Goal: Information Seeking & Learning: Learn about a topic

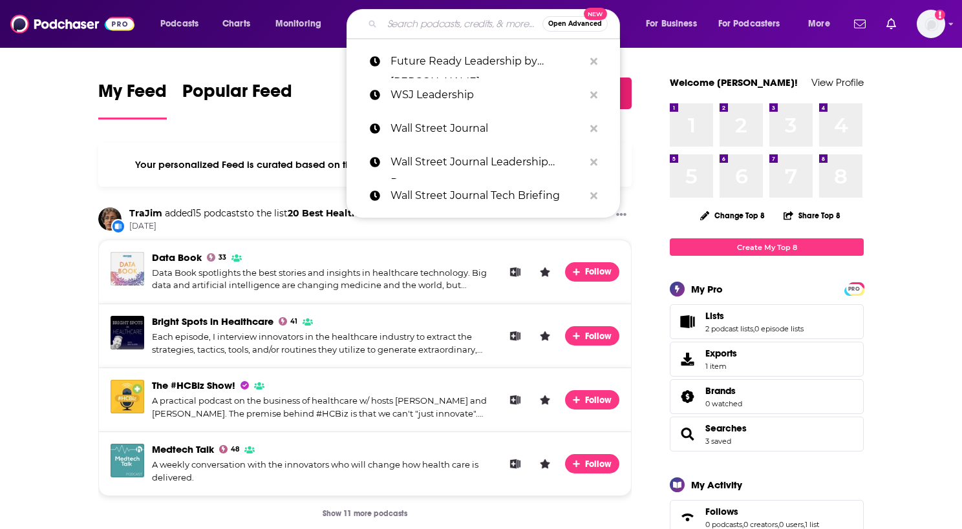
click at [425, 27] on input "Search podcasts, credits, & more..." at bounding box center [462, 24] width 160 height 21
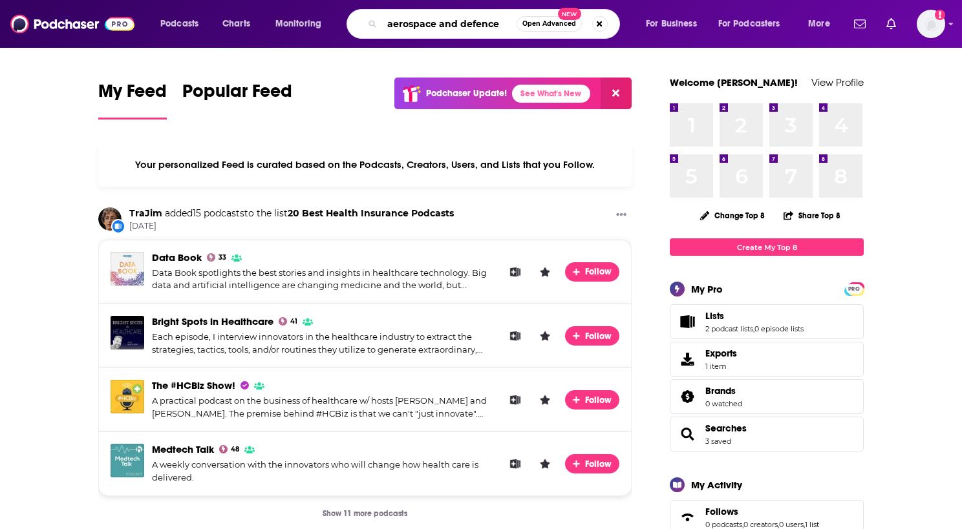
type input "aerospace and defence"
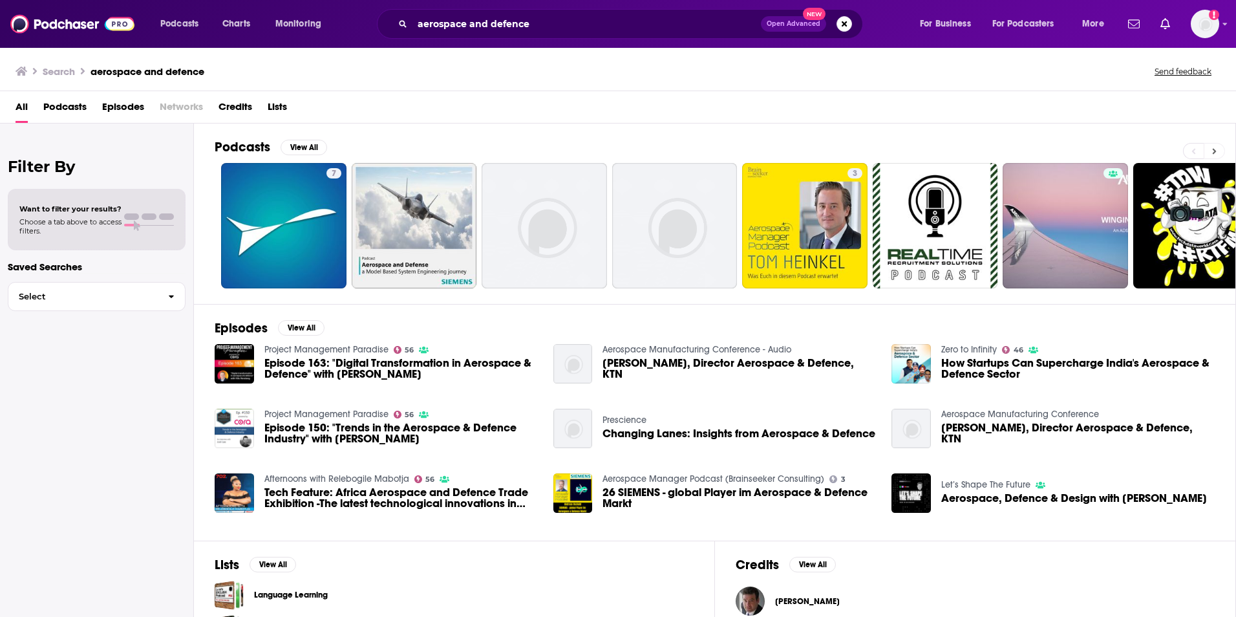
click at [961, 149] on button at bounding box center [1213, 151] width 21 height 16
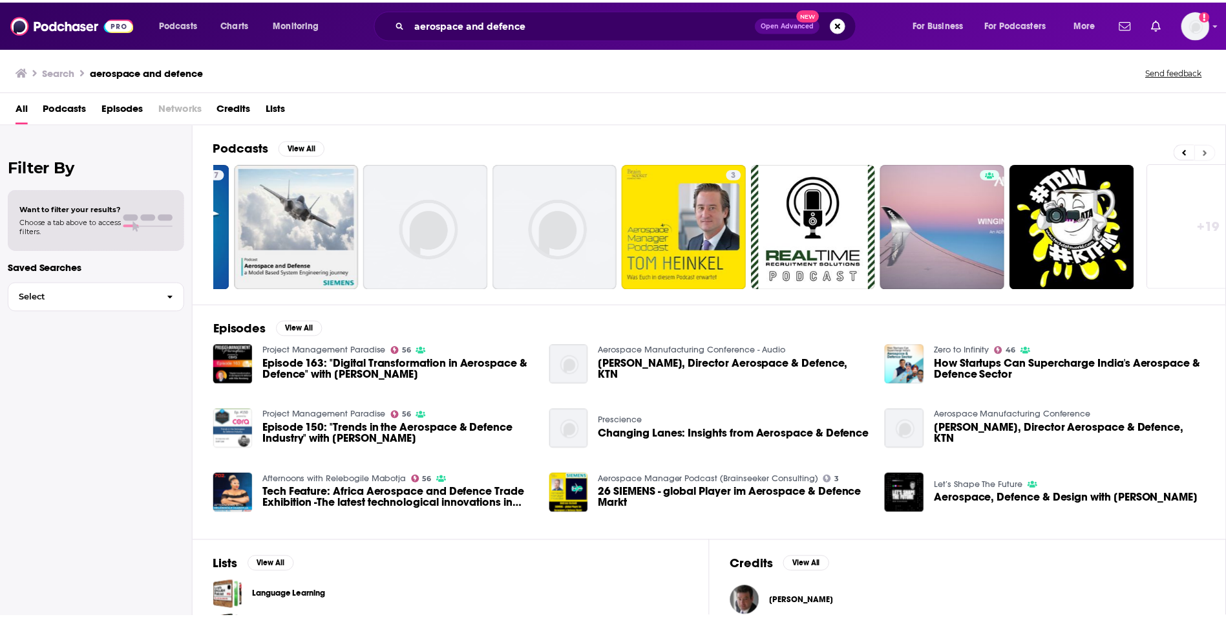
scroll to position [0, 166]
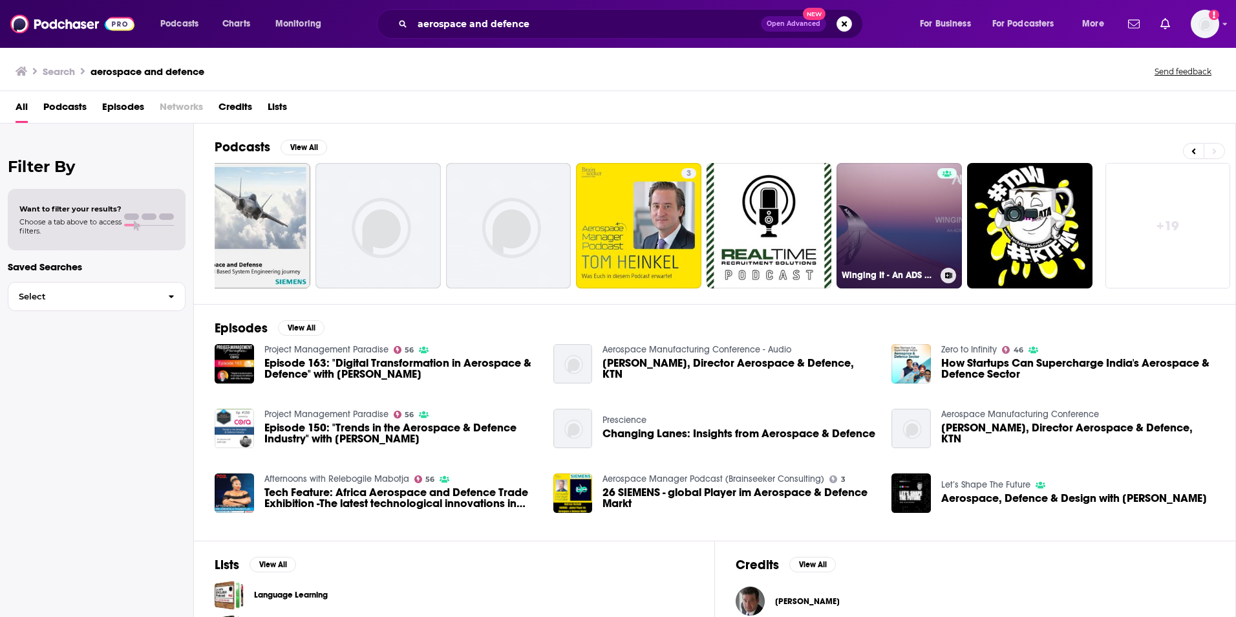
click at [885, 251] on link "Winging It - An ADS Podcast" at bounding box center [898, 225] width 125 height 125
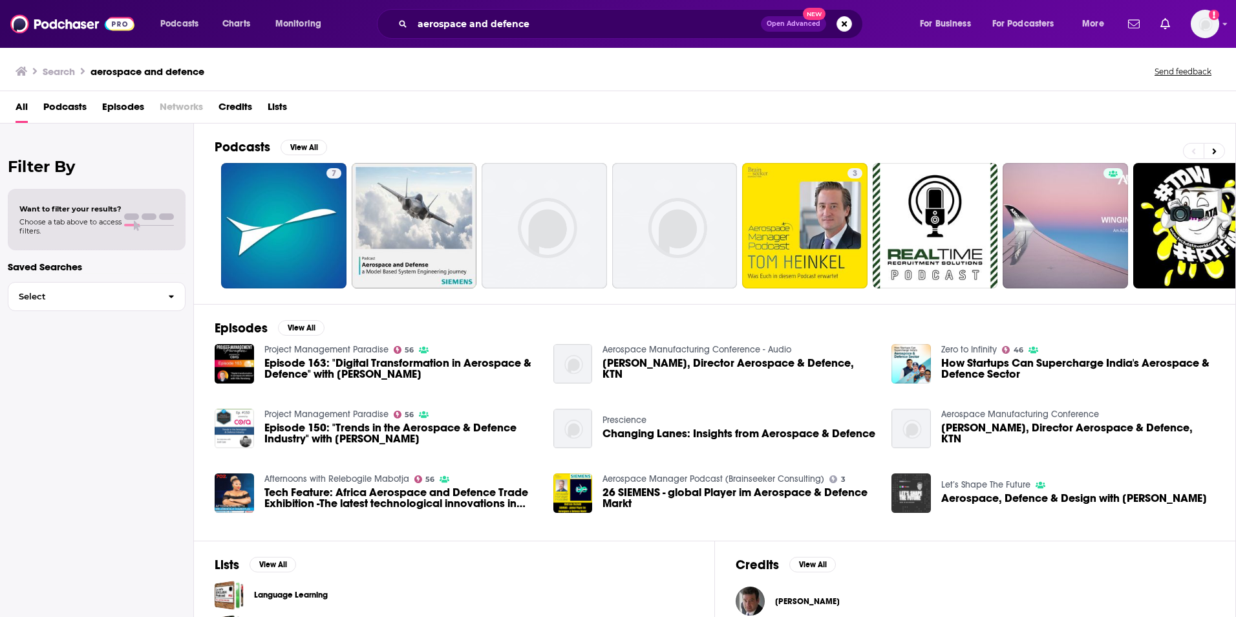
click at [911, 496] on img "Aerospace, Defence & Design with Didier Boulet" at bounding box center [910, 492] width 39 height 39
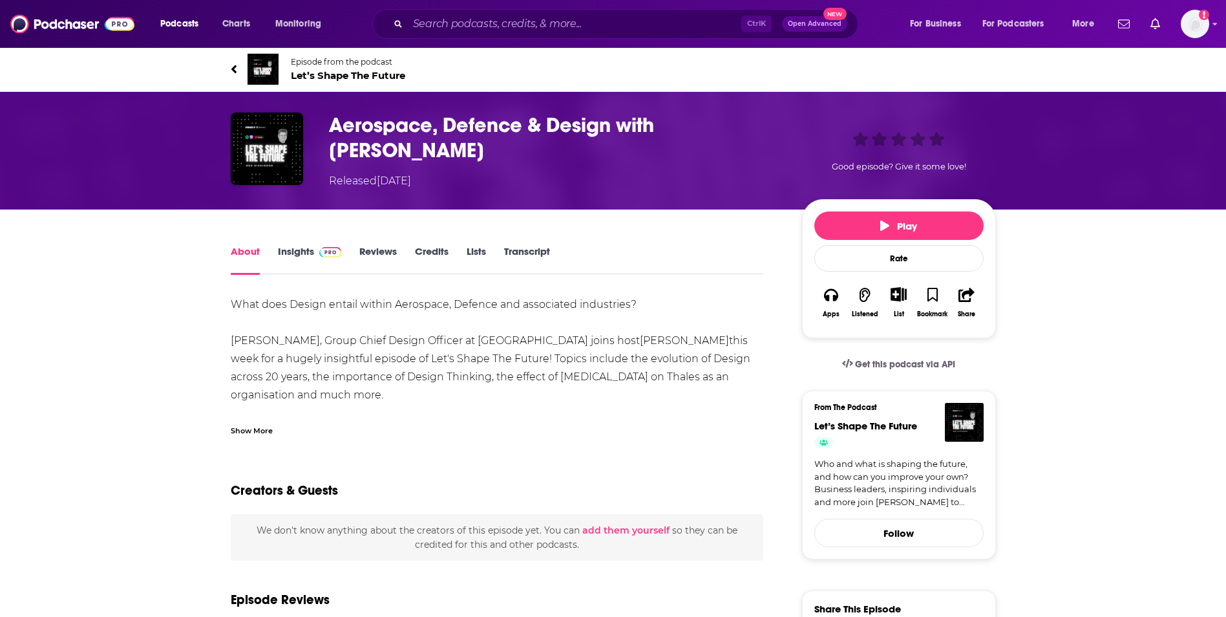
click at [289, 249] on link "Insights" at bounding box center [310, 260] width 64 height 30
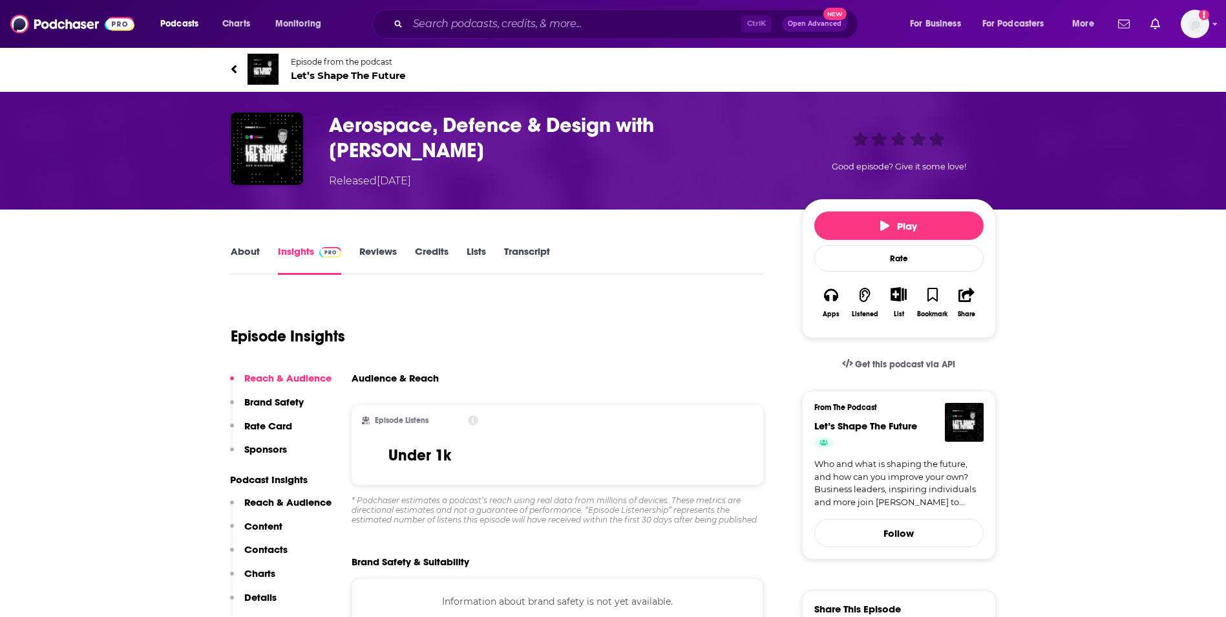
click at [255, 251] on link "About" at bounding box center [245, 260] width 29 height 30
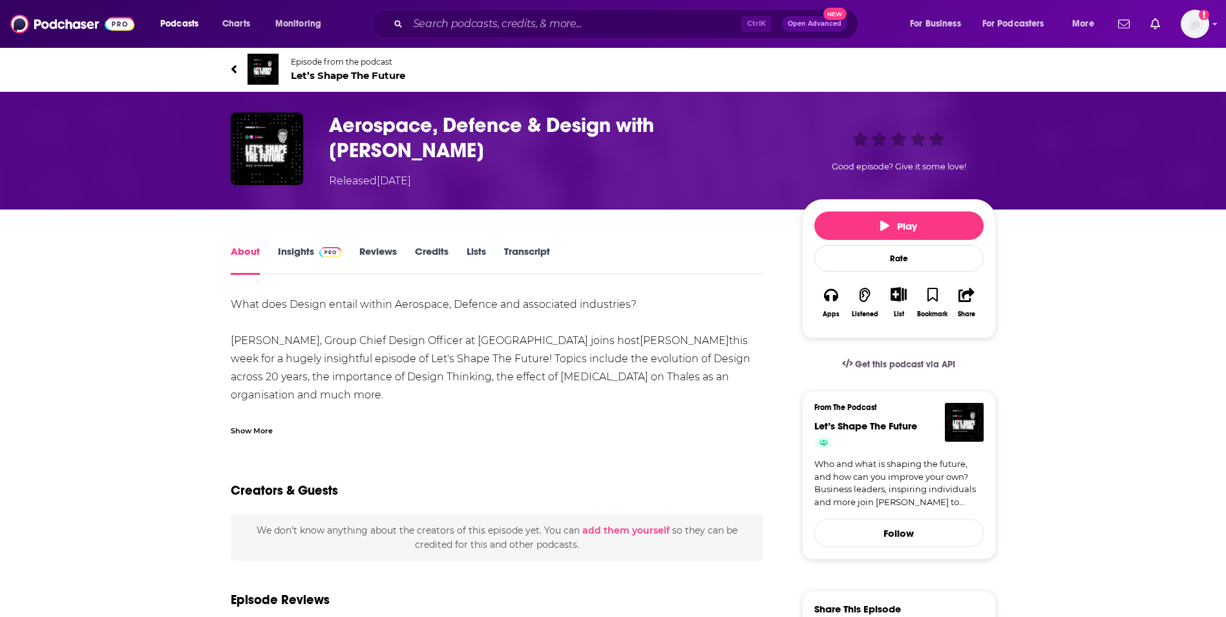
click at [237, 71] on link "Episode from the podcast Let’s Shape The Future" at bounding box center [613, 69] width 765 height 31
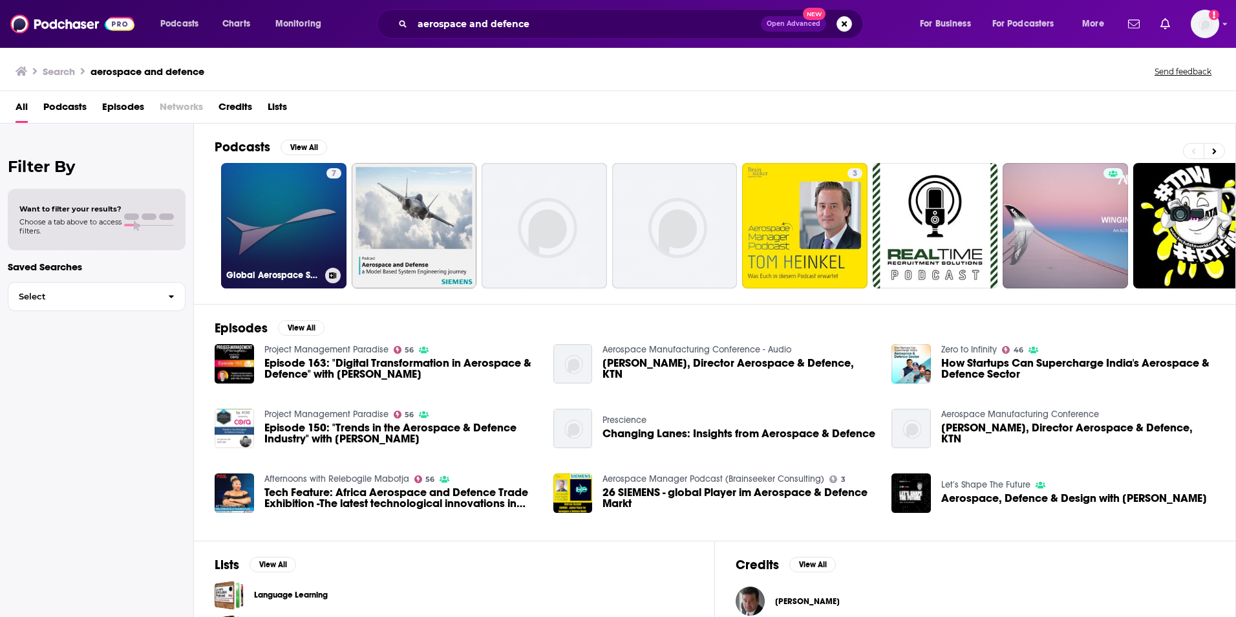
click at [288, 238] on link "7 Global Aerospace Summit" at bounding box center [283, 225] width 125 height 125
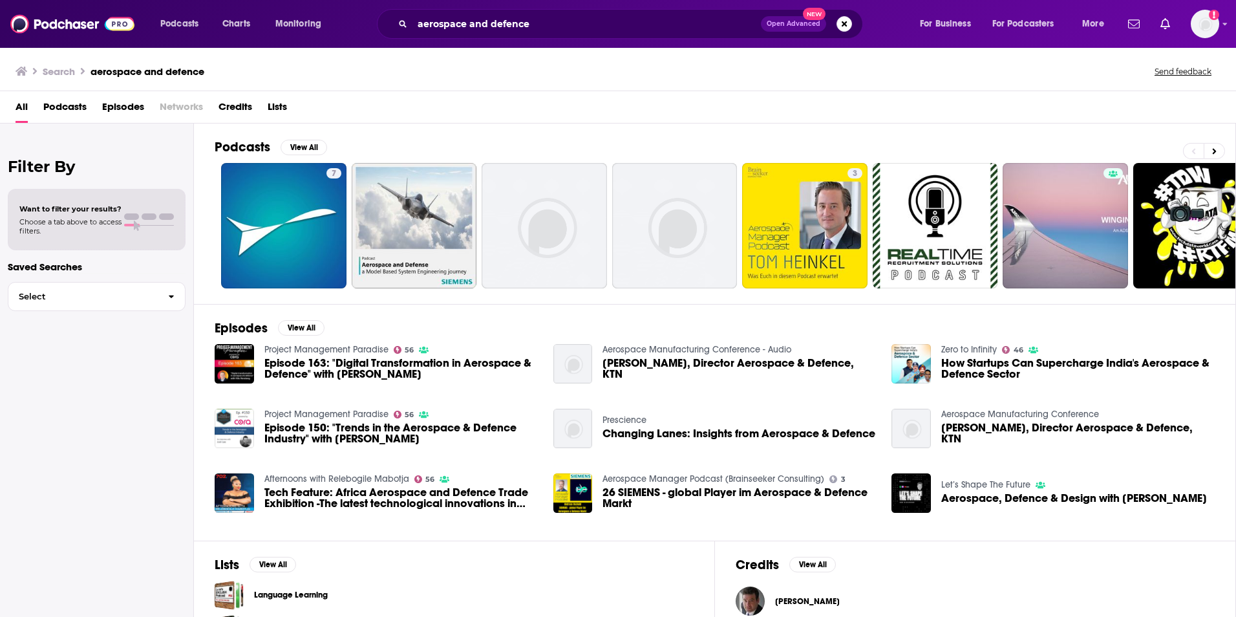
click at [609, 439] on span "Changing Lanes: Insights from Aerospace & Defence" at bounding box center [738, 433] width 273 height 11
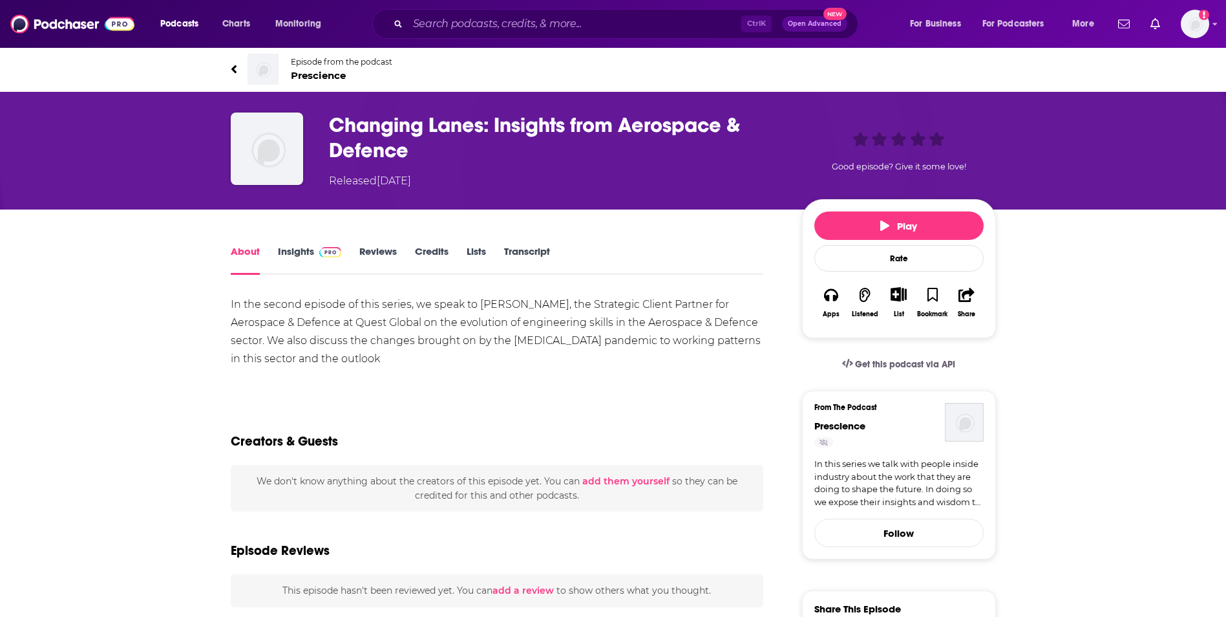
click at [321, 255] on img at bounding box center [330, 252] width 23 height 10
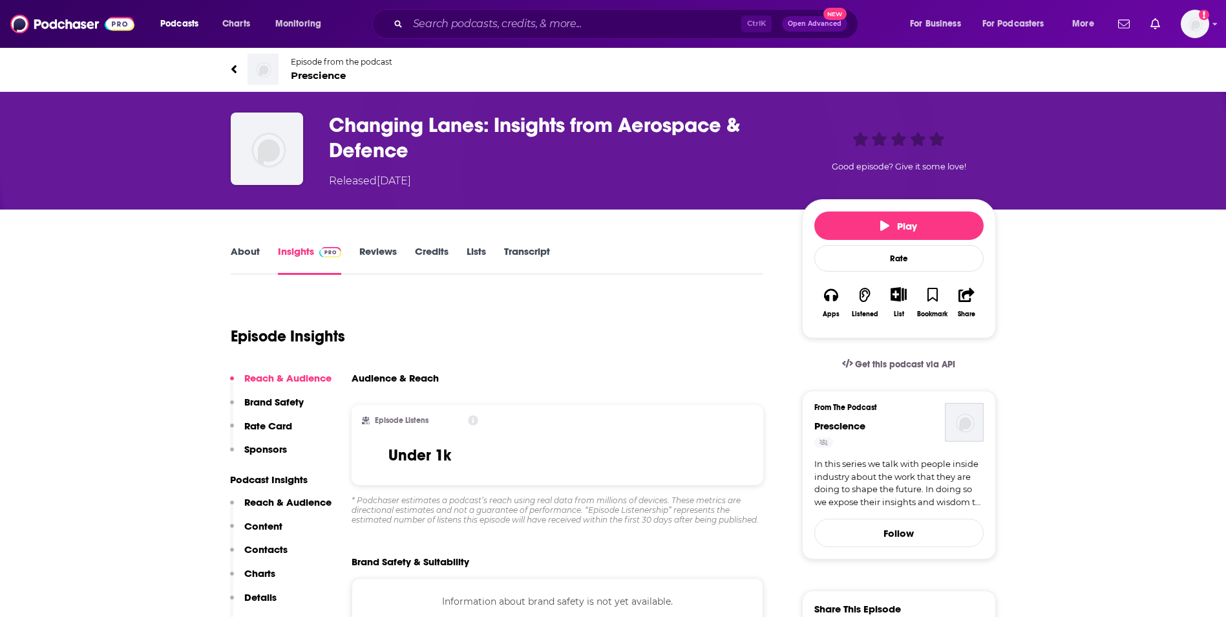
click at [242, 249] on link "About" at bounding box center [245, 260] width 29 height 30
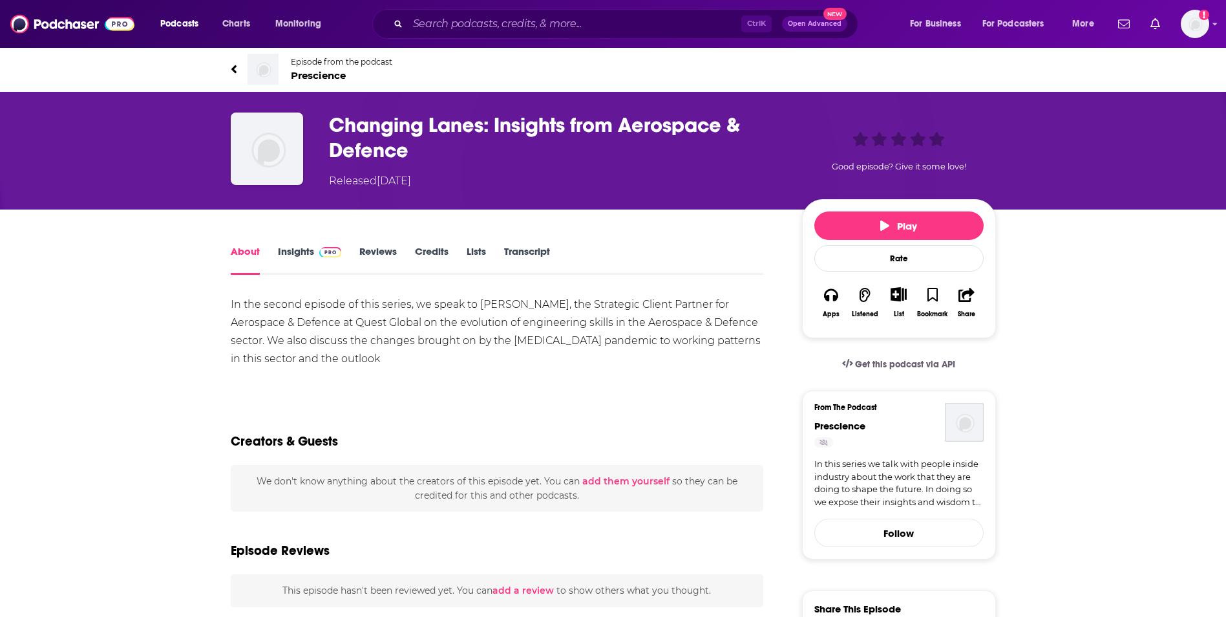
click at [229, 69] on div "Episode from the podcast Prescience Next Episode" at bounding box center [613, 69] width 785 height 52
click at [235, 69] on icon at bounding box center [234, 69] width 6 height 13
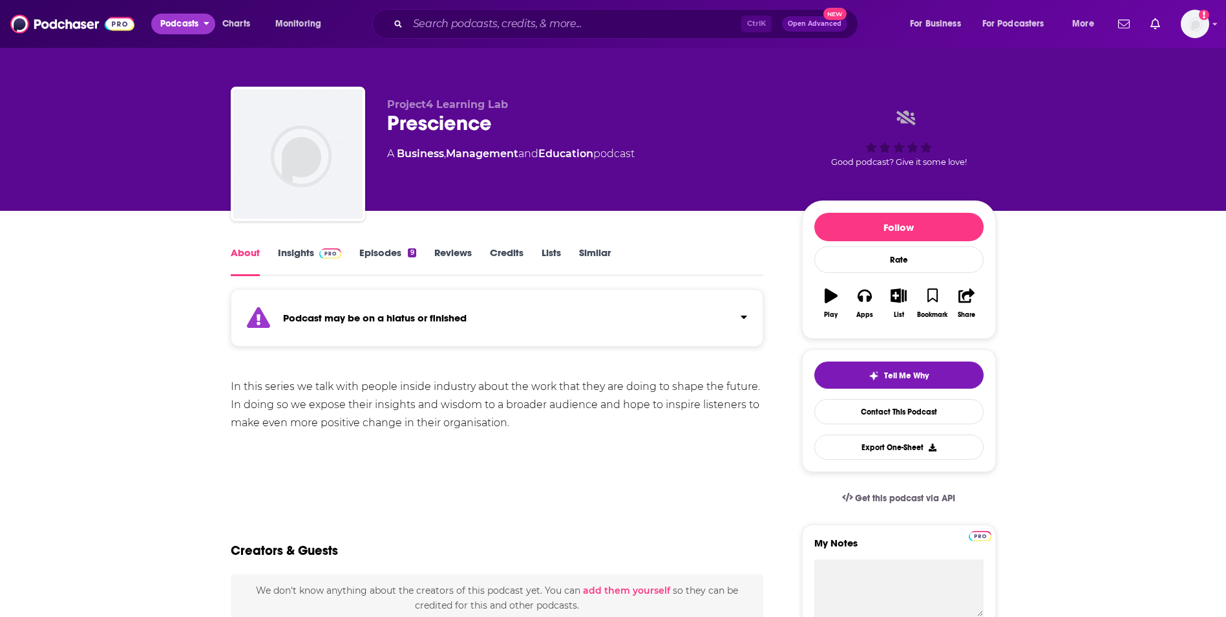
click at [189, 25] on span "Podcasts" at bounding box center [179, 24] width 38 height 18
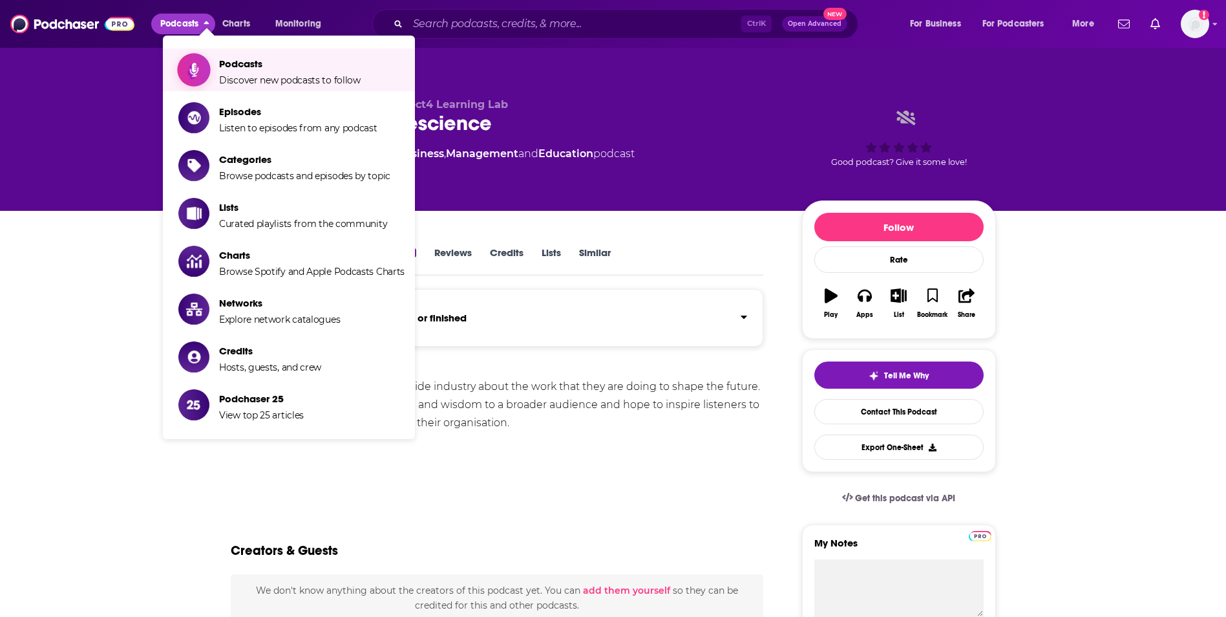
click at [245, 81] on span "Discover new podcasts to follow" at bounding box center [290, 80] width 142 height 12
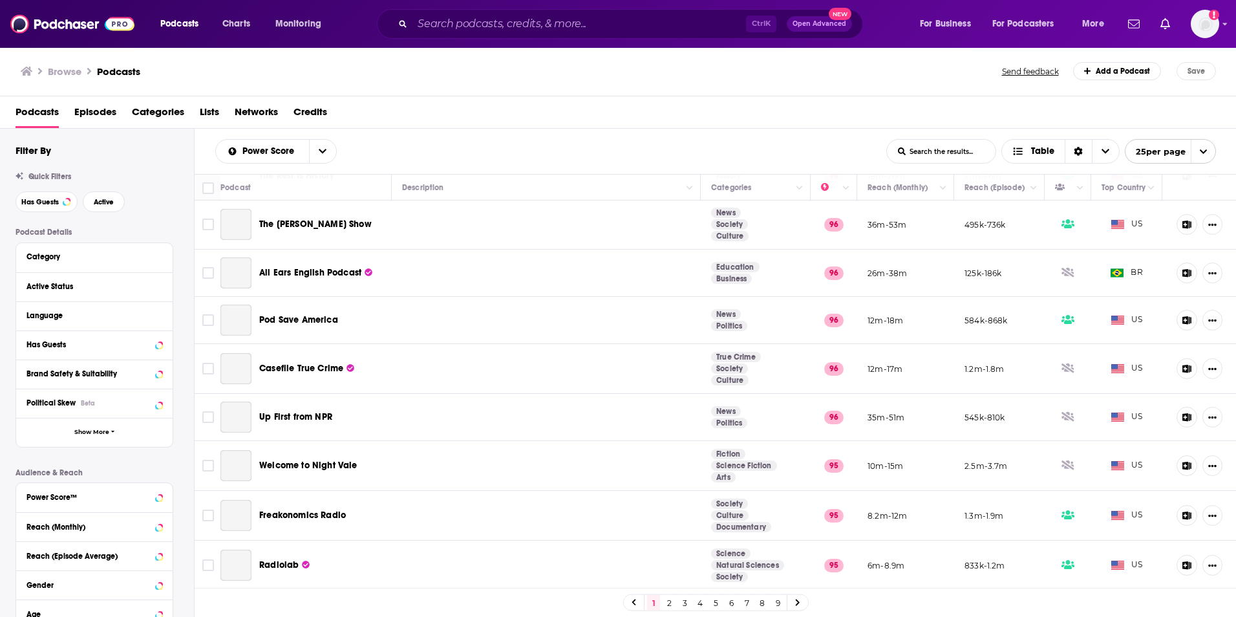
scroll to position [827, 0]
